Goal: Information Seeking & Learning: Learn about a topic

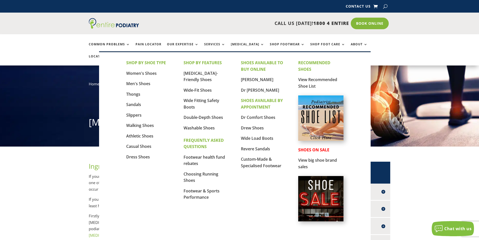
click at [328, 127] on img at bounding box center [320, 117] width 45 height 45
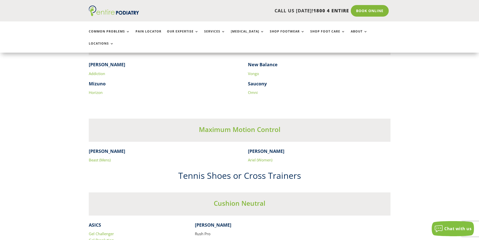
scroll to position [886, 0]
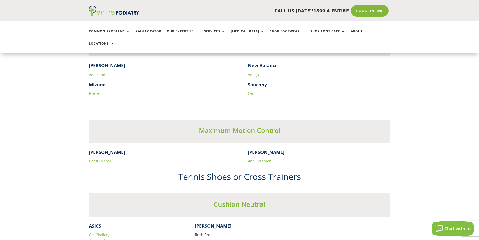
click at [100, 158] on link "Beast (Mens)" at bounding box center [100, 160] width 22 height 5
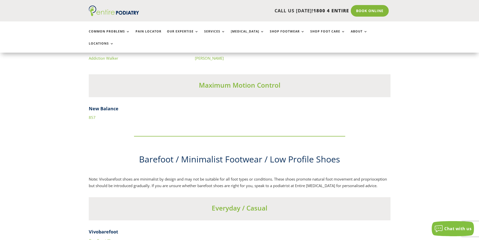
scroll to position [1771, 0]
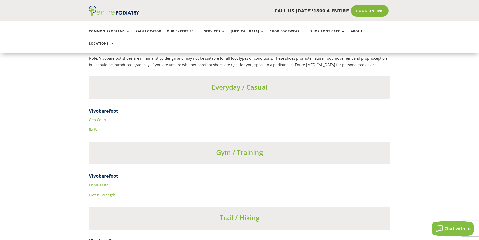
click at [92, 127] on link "Ra IV" at bounding box center [93, 129] width 9 height 5
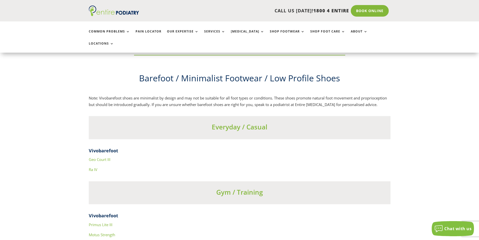
scroll to position [1731, 0]
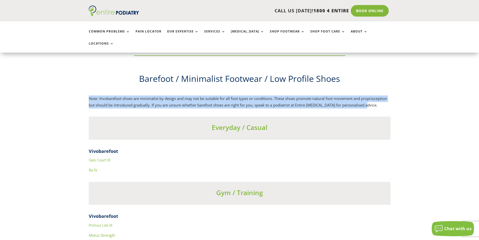
drag, startPoint x: 89, startPoint y: 87, endPoint x: 354, endPoint y: 98, distance: 265.4
click at [354, 98] on p "Note: Vivobarefoot shoes are minimalist by design and may not be suitable for a…" at bounding box center [240, 101] width 302 height 13
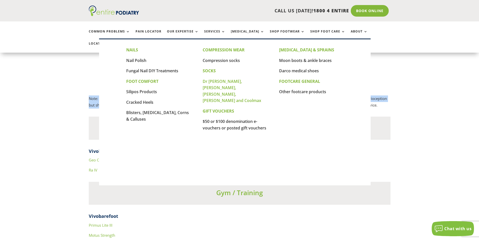
click at [224, 81] on link "Dr [PERSON_NAME], [PERSON_NAME], [PERSON_NAME], [PERSON_NAME] and Coolmax" at bounding box center [232, 90] width 59 height 25
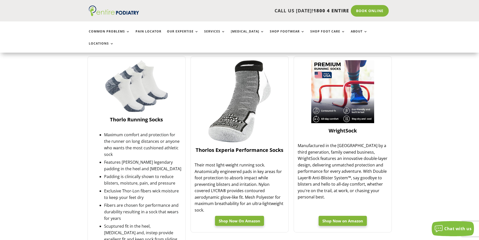
scroll to position [423, 0]
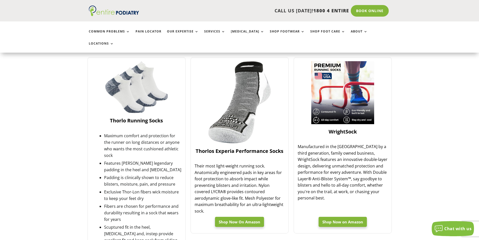
click at [341, 103] on img at bounding box center [342, 92] width 63 height 63
